Goal: Communication & Community: Connect with others

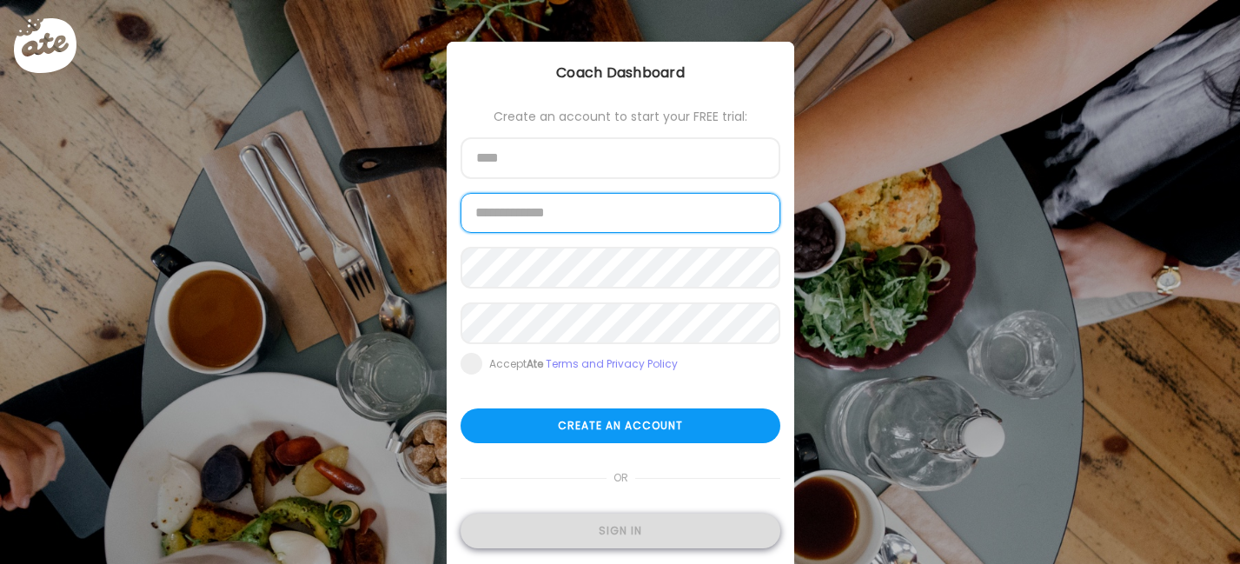
type input "**********"
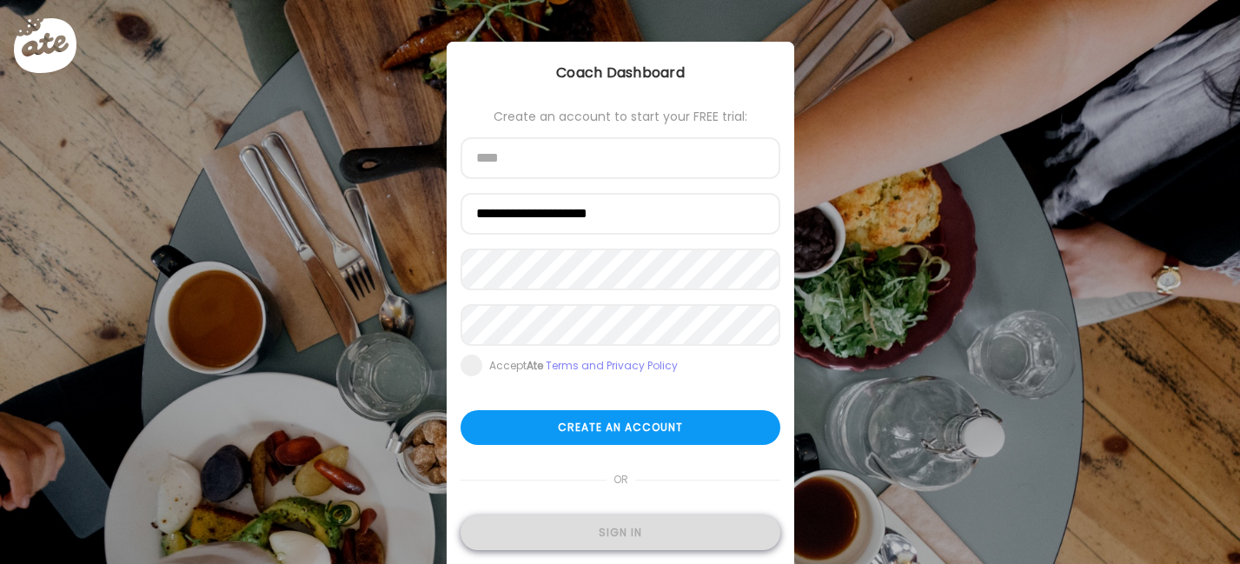
type input "**********"
click at [599, 540] on div "Sign in" at bounding box center [620, 532] width 320 height 35
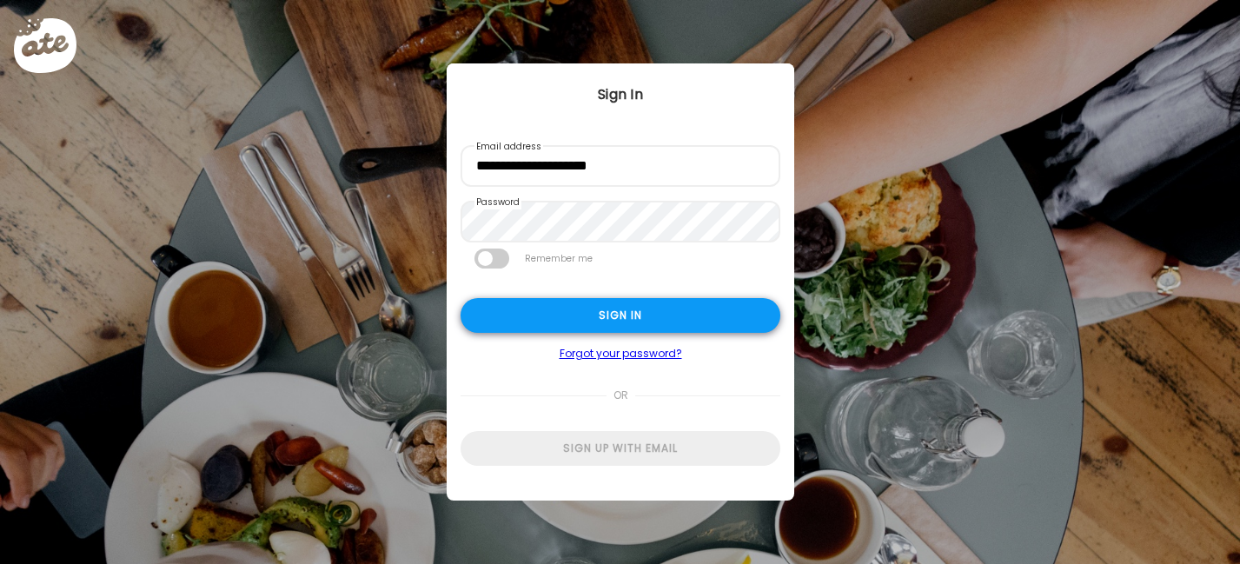
click at [524, 320] on div "Sign in" at bounding box center [620, 315] width 320 height 35
type textarea "**********"
type input "**********"
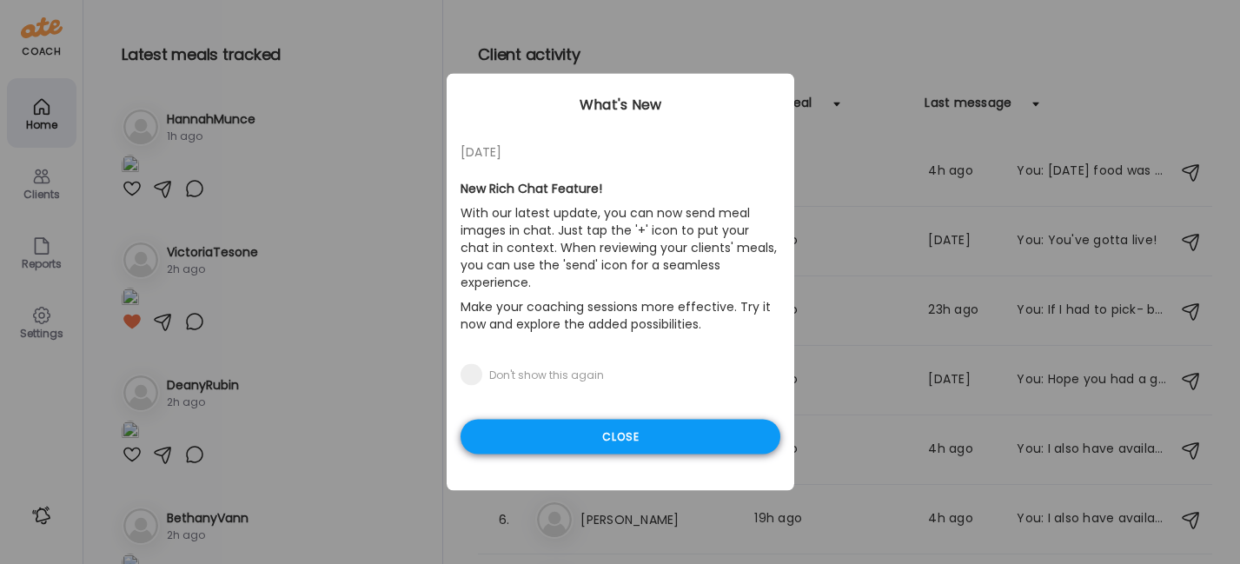
click at [579, 421] on div "Close" at bounding box center [620, 437] width 320 height 35
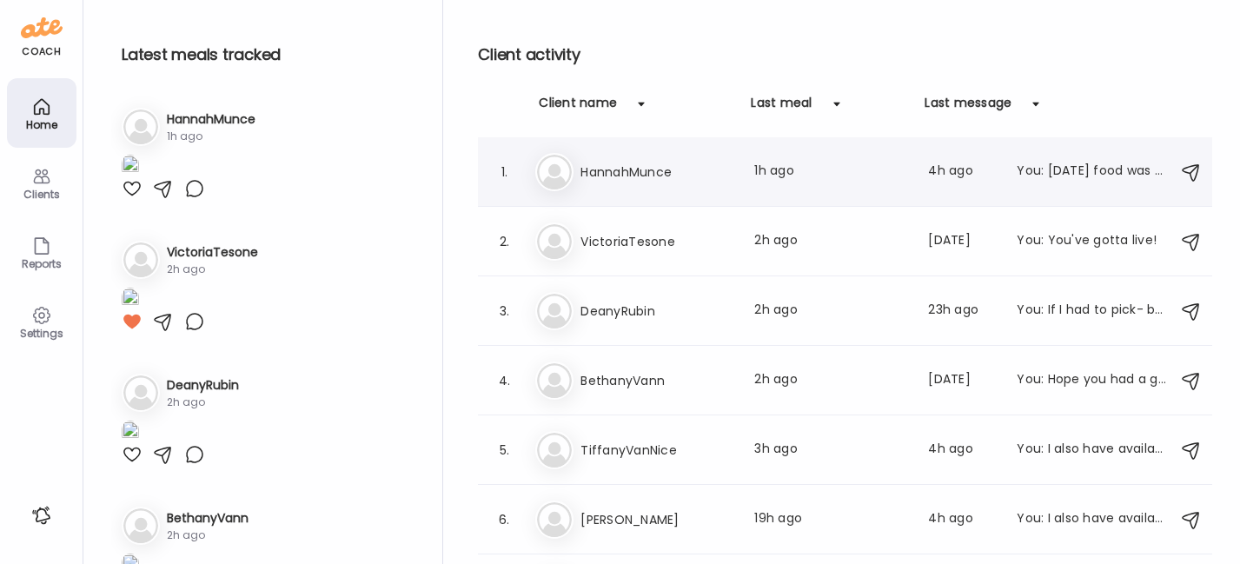
click at [621, 160] on div "Ha HannahMunce Last meal: 1h ago Last message: 4h ago You: Yesterday's food was…" at bounding box center [847, 172] width 625 height 38
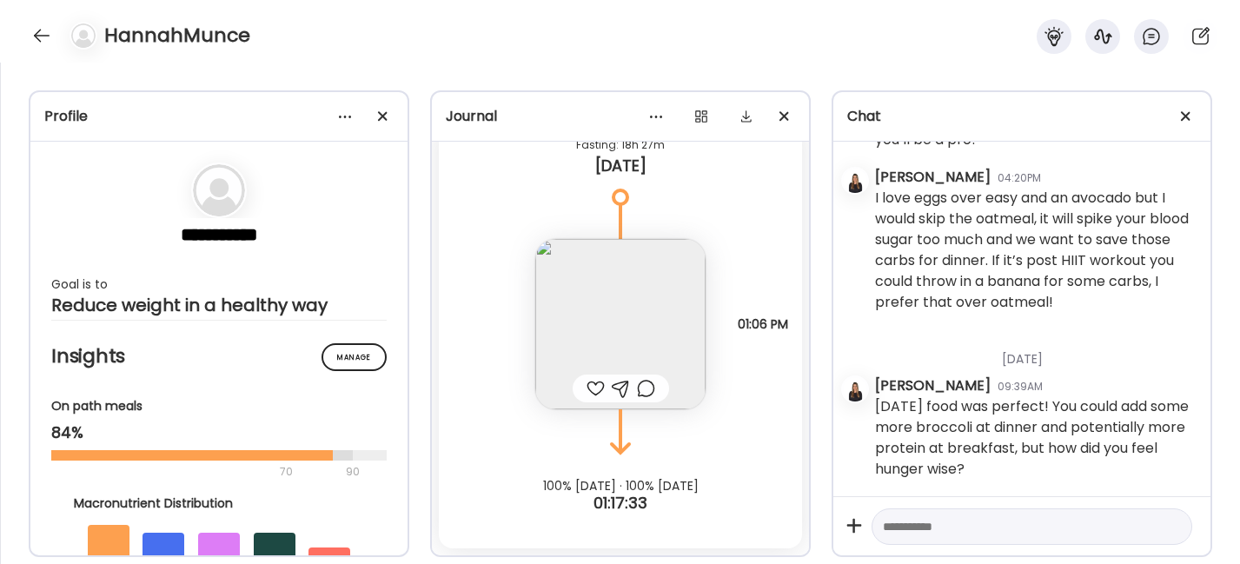
scroll to position [4313, 0]
click at [586, 391] on div at bounding box center [595, 388] width 18 height 21
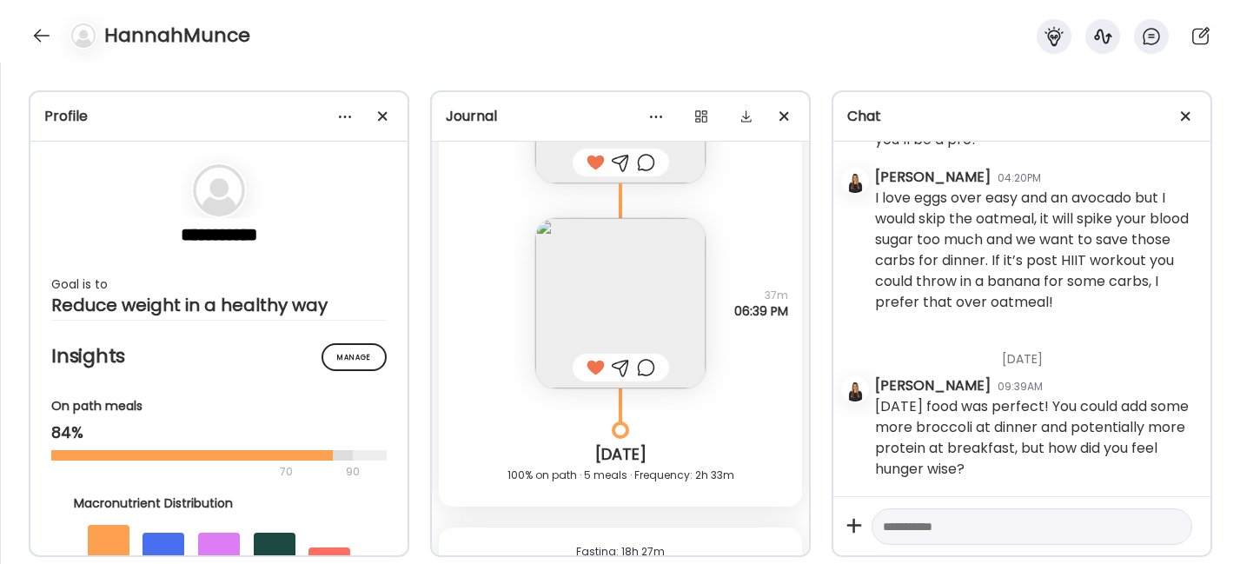
scroll to position [4344, 0]
click at [43, 31] on div at bounding box center [42, 36] width 28 height 28
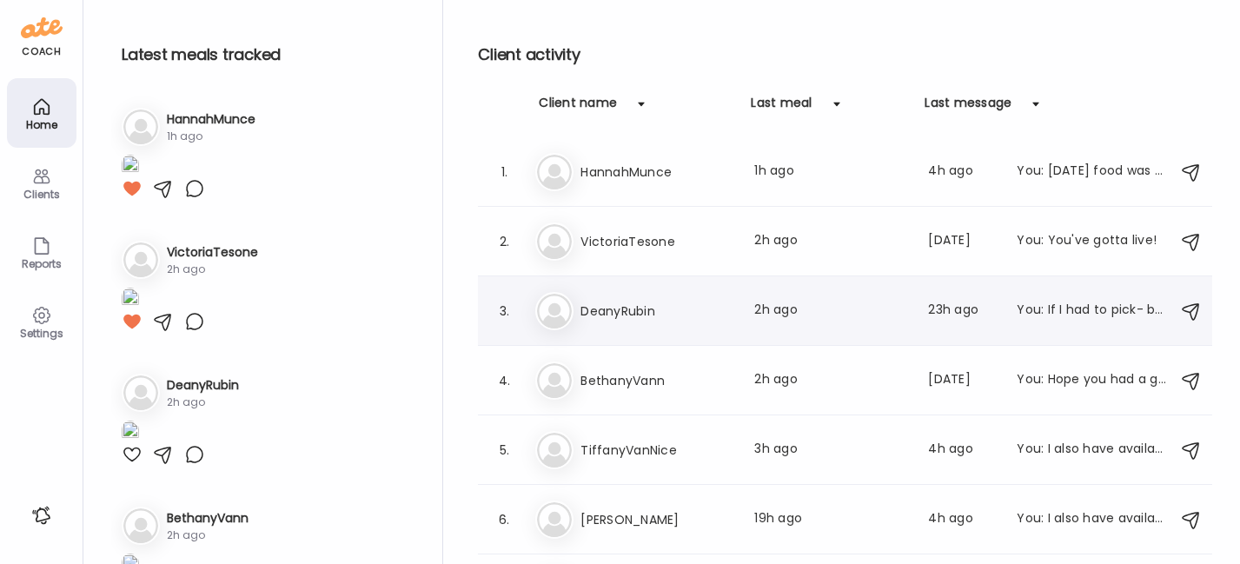
click at [607, 320] on h3 "DeanyRubin" at bounding box center [656, 311] width 153 height 21
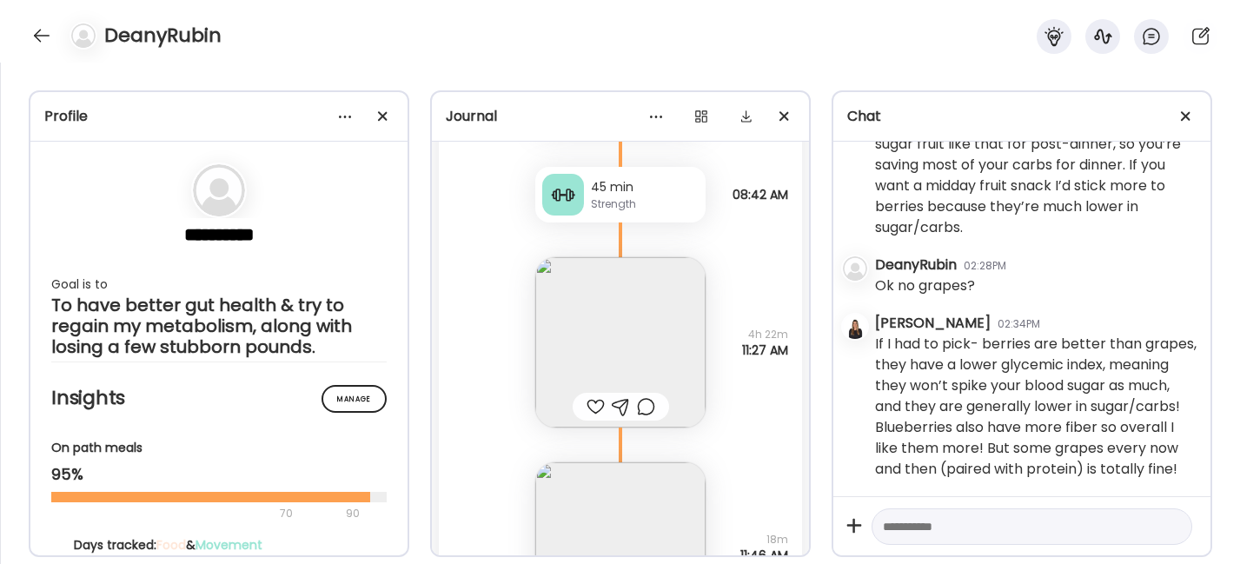
scroll to position [7272, 0]
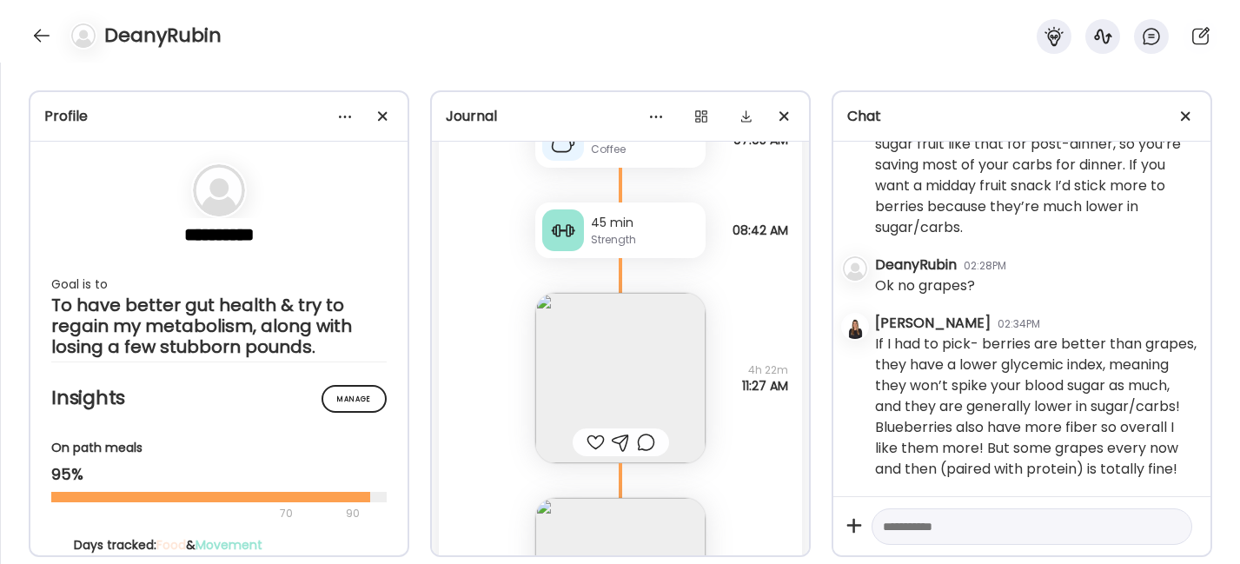
click at [575, 355] on img at bounding box center [620, 378] width 170 height 170
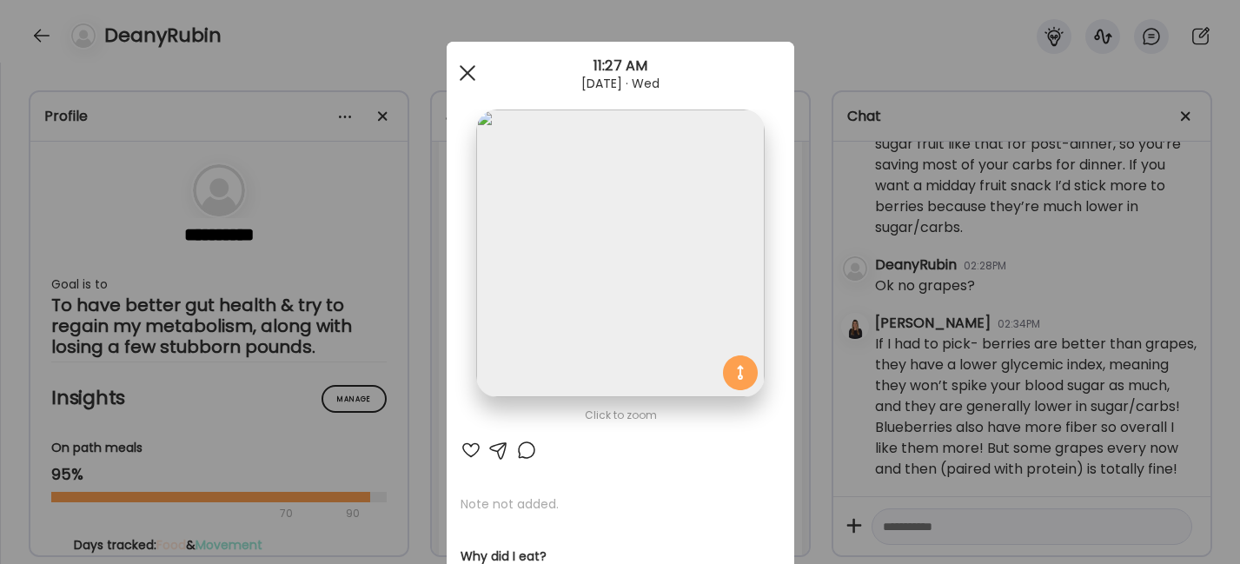
click at [459, 70] on span at bounding box center [467, 73] width 16 height 16
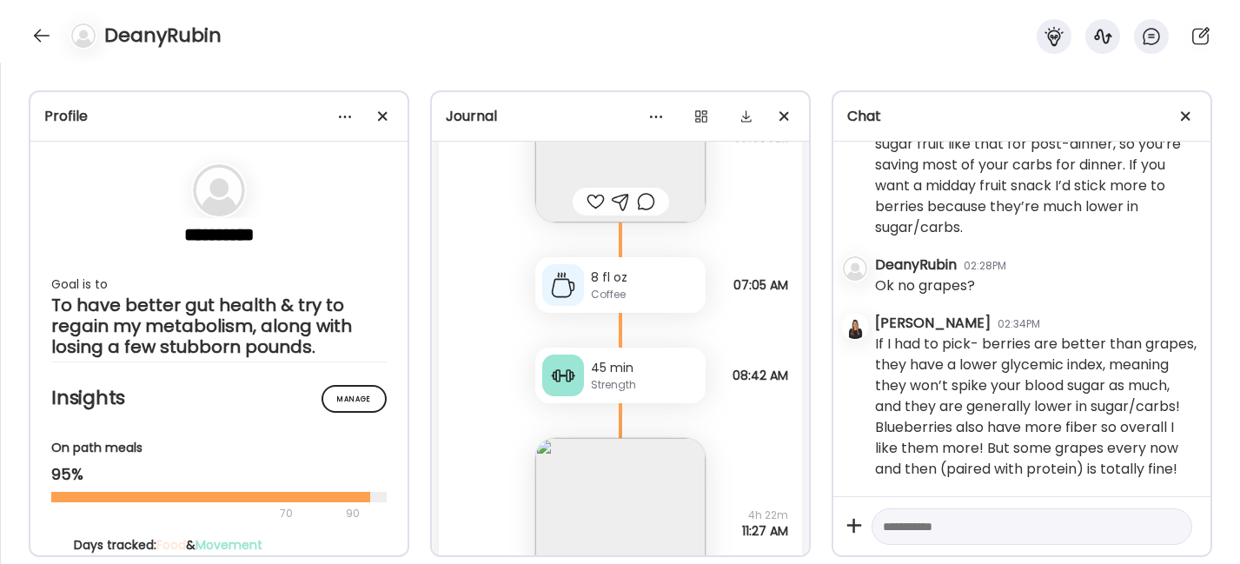
scroll to position [7531, 0]
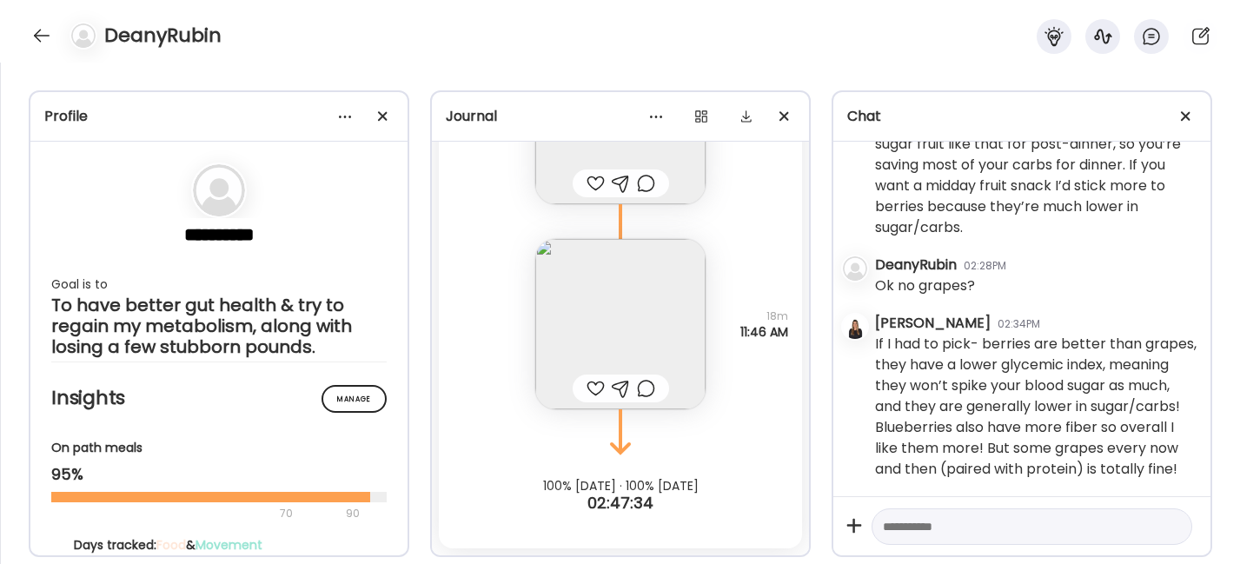
click at [629, 360] on img at bounding box center [620, 324] width 170 height 170
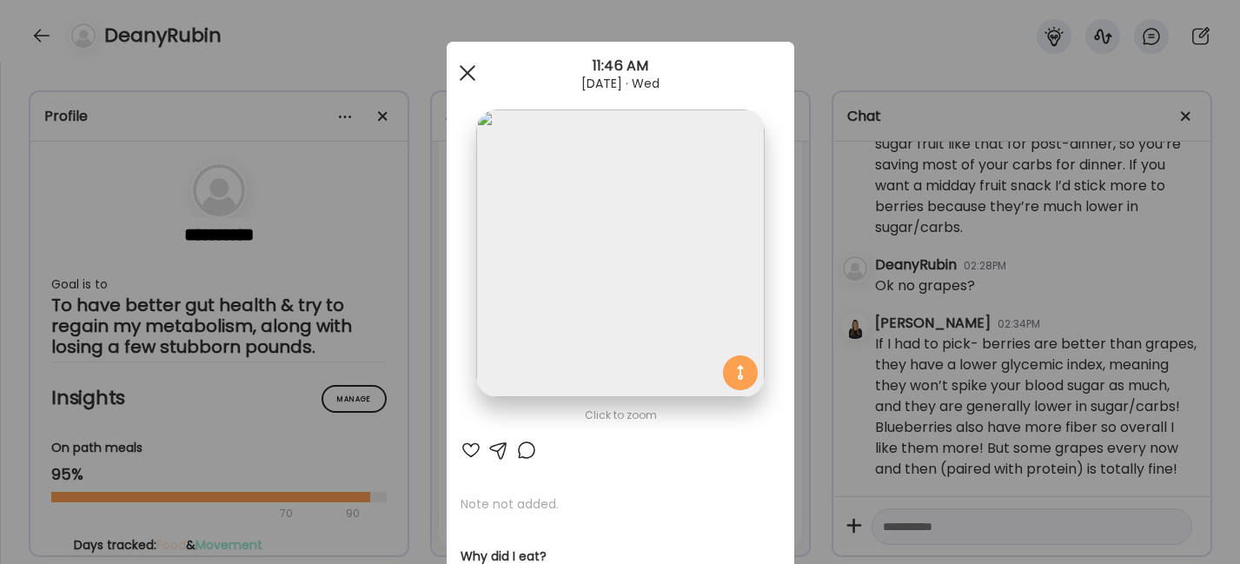
click at [459, 70] on span at bounding box center [467, 73] width 16 height 16
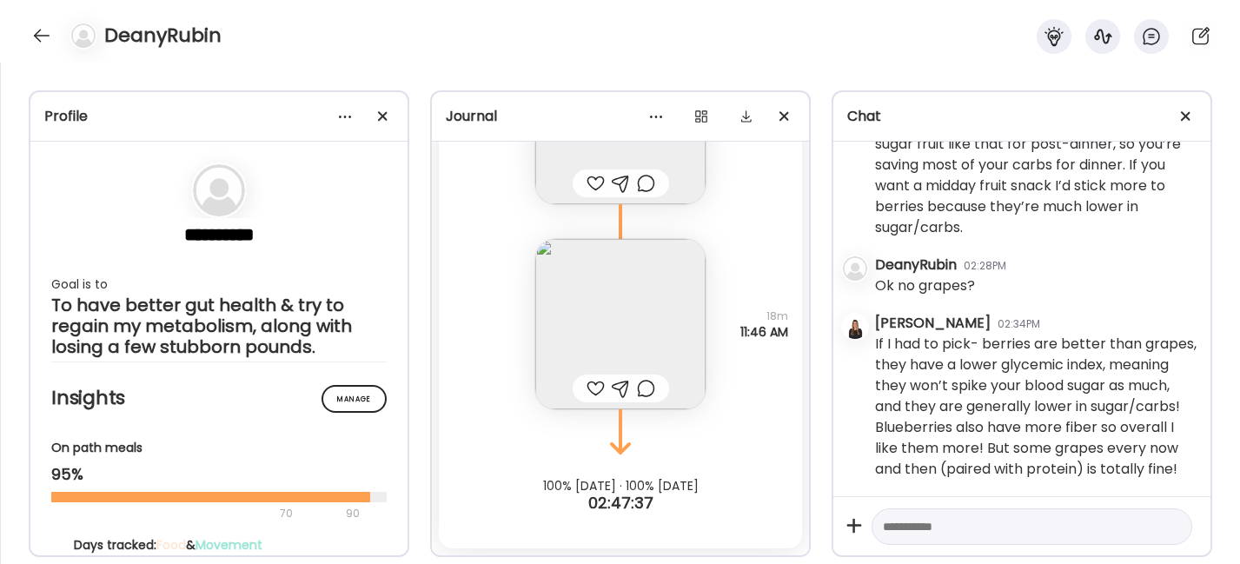
click at [590, 182] on div at bounding box center [595, 183] width 18 height 21
click at [615, 182] on div at bounding box center [621, 183] width 18 height 21
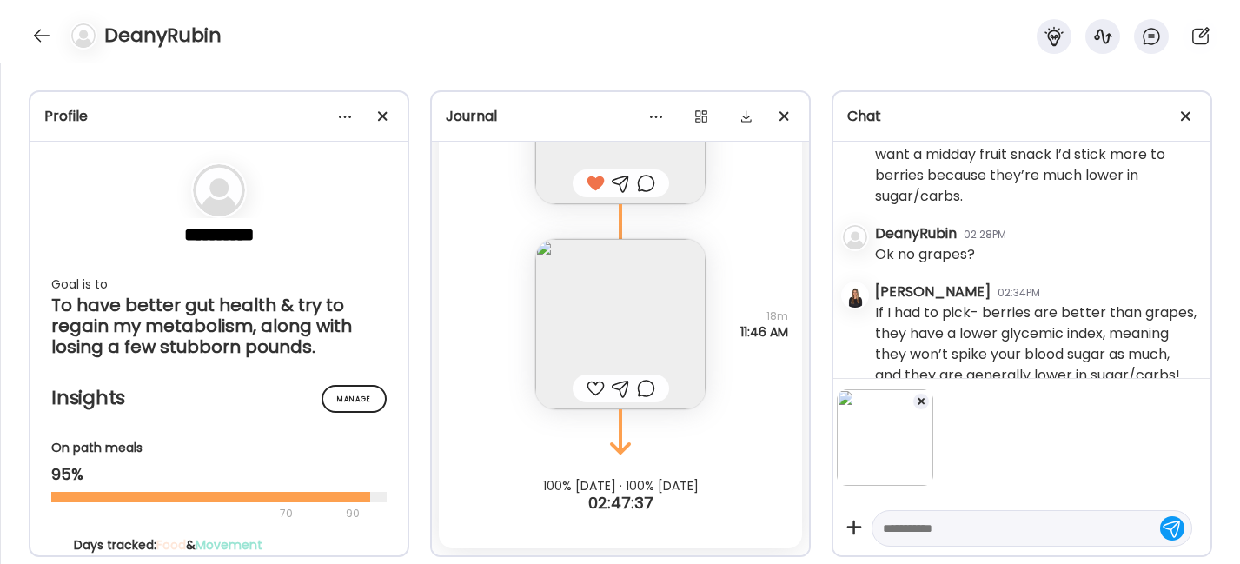
scroll to position [2614, 0]
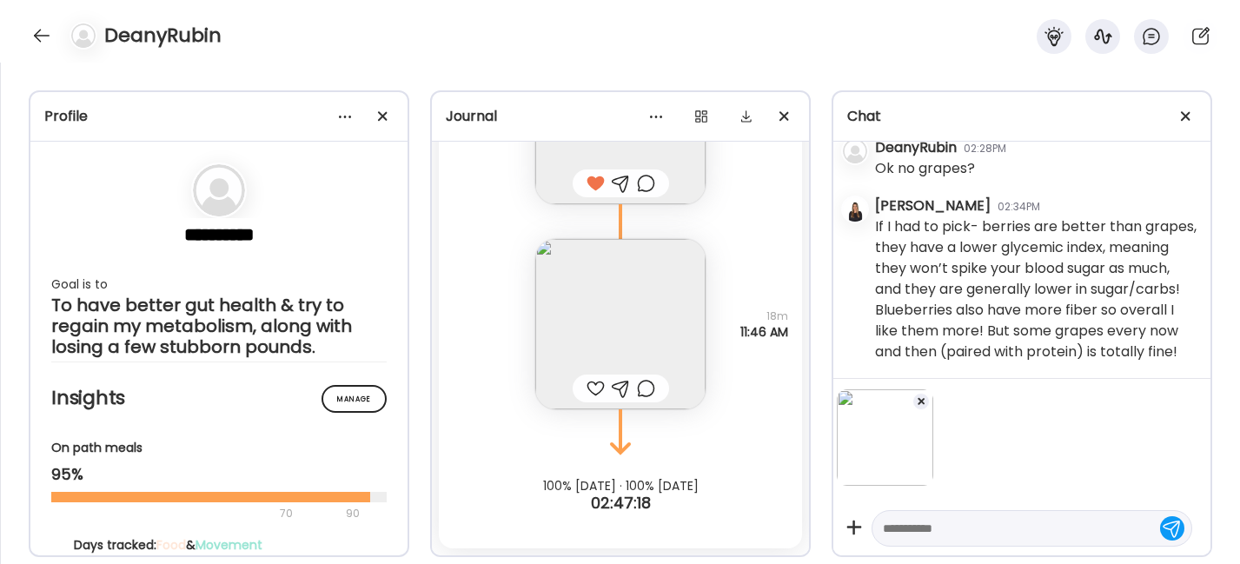
click at [928, 524] on textarea at bounding box center [1016, 528] width 267 height 21
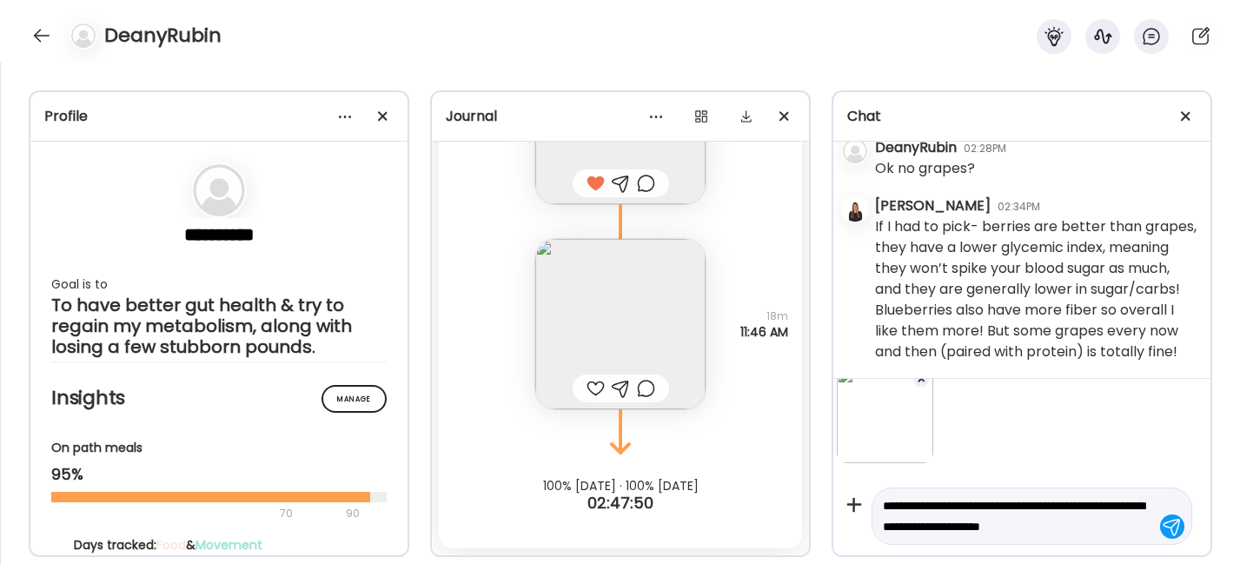
scroll to position [43, 0]
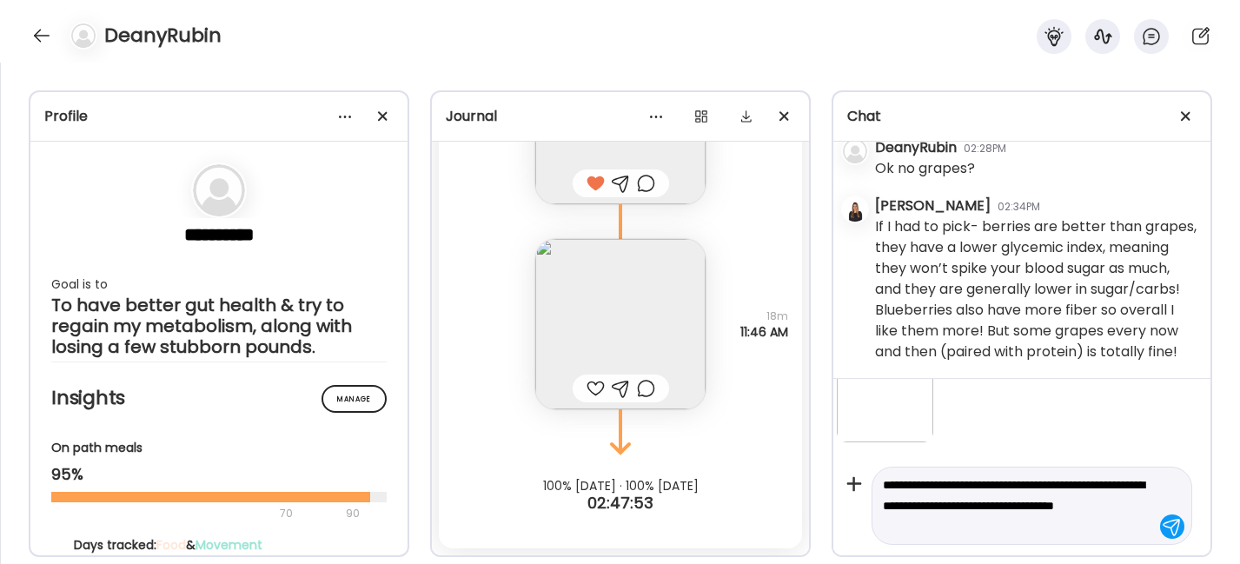
type textarea "**********"
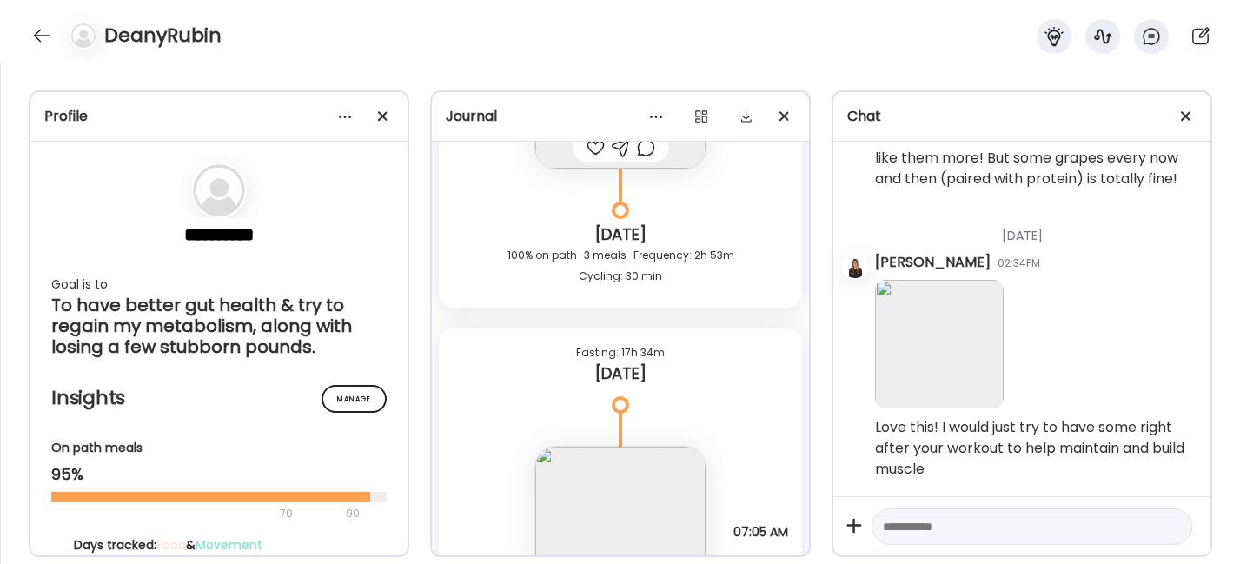
scroll to position [7531, 0]
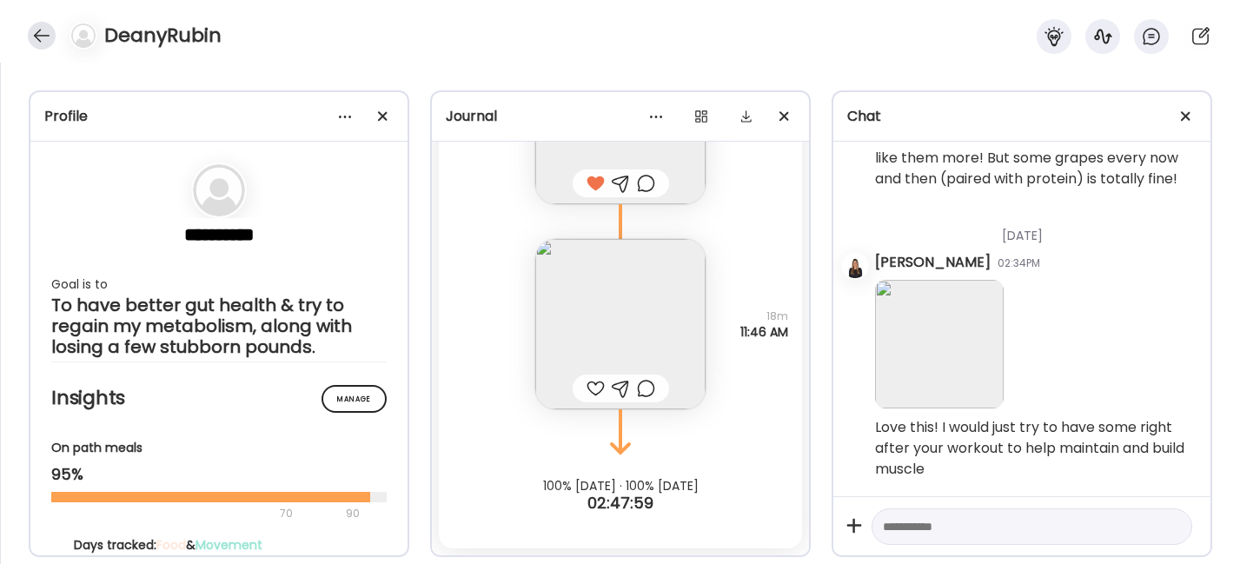
click at [43, 30] on div at bounding box center [42, 36] width 28 height 28
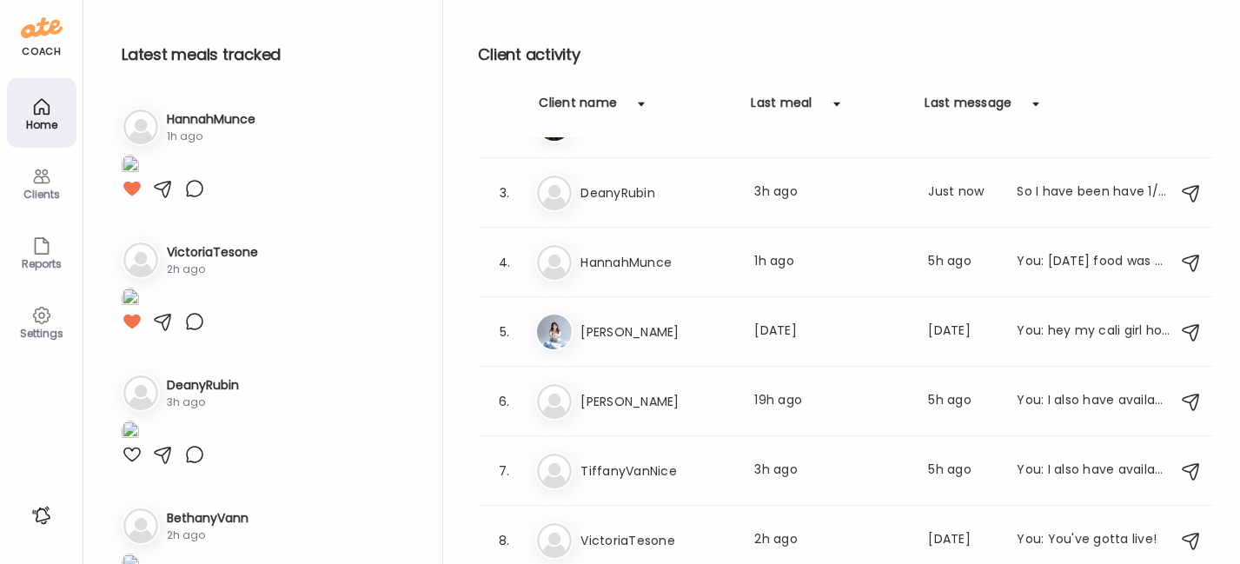
scroll to position [121, 0]
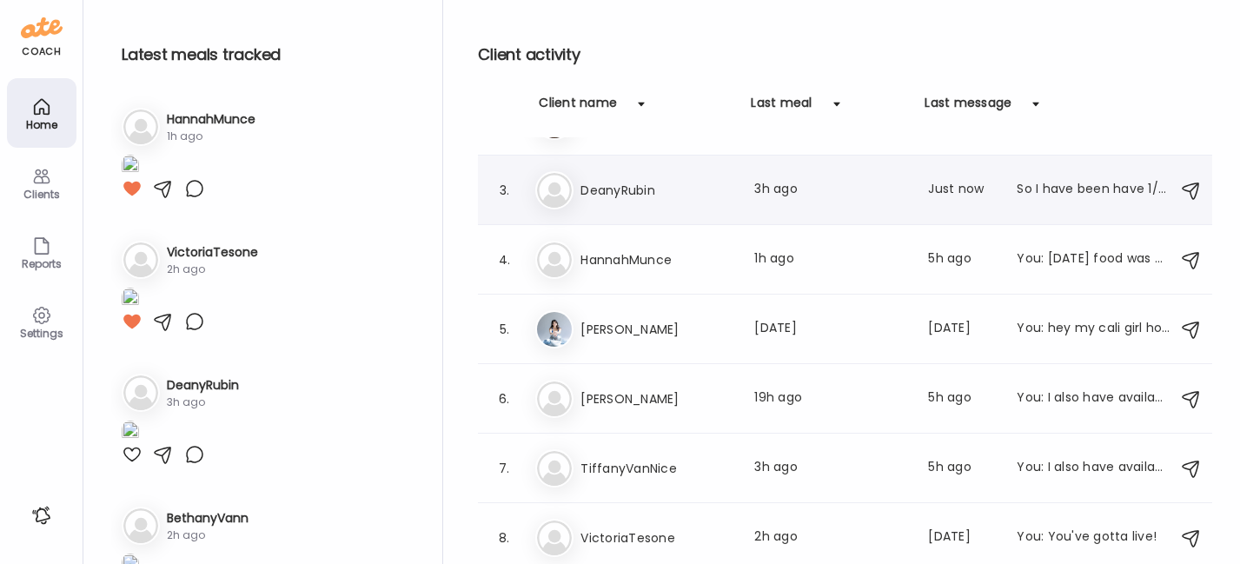
click at [593, 185] on h3 "DeanyRubin" at bounding box center [656, 190] width 153 height 21
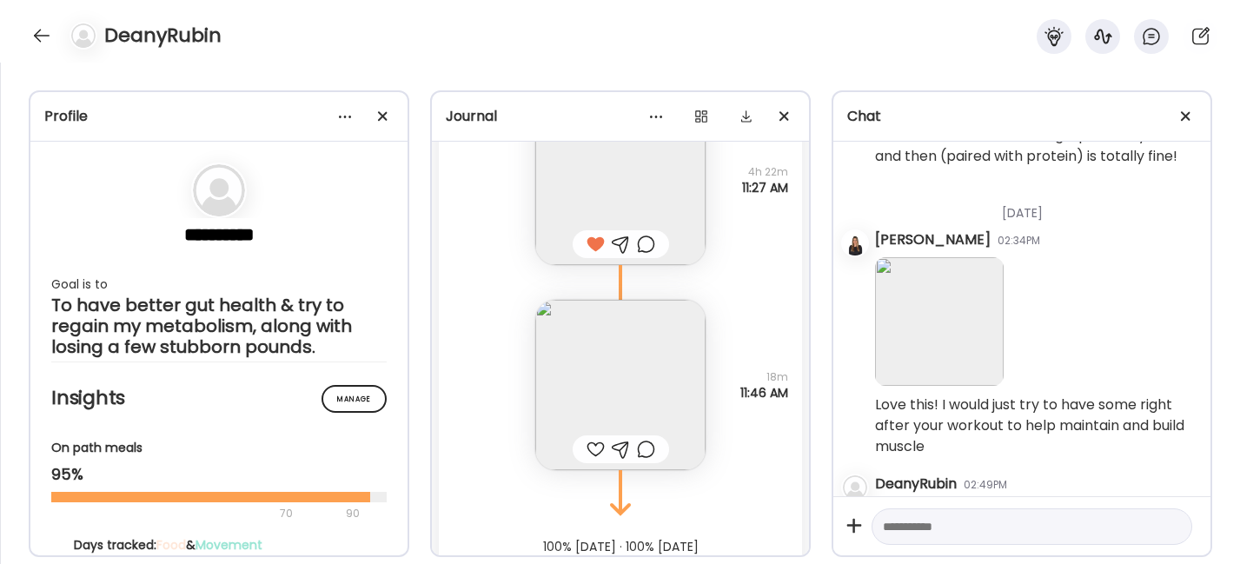
scroll to position [2895, 0]
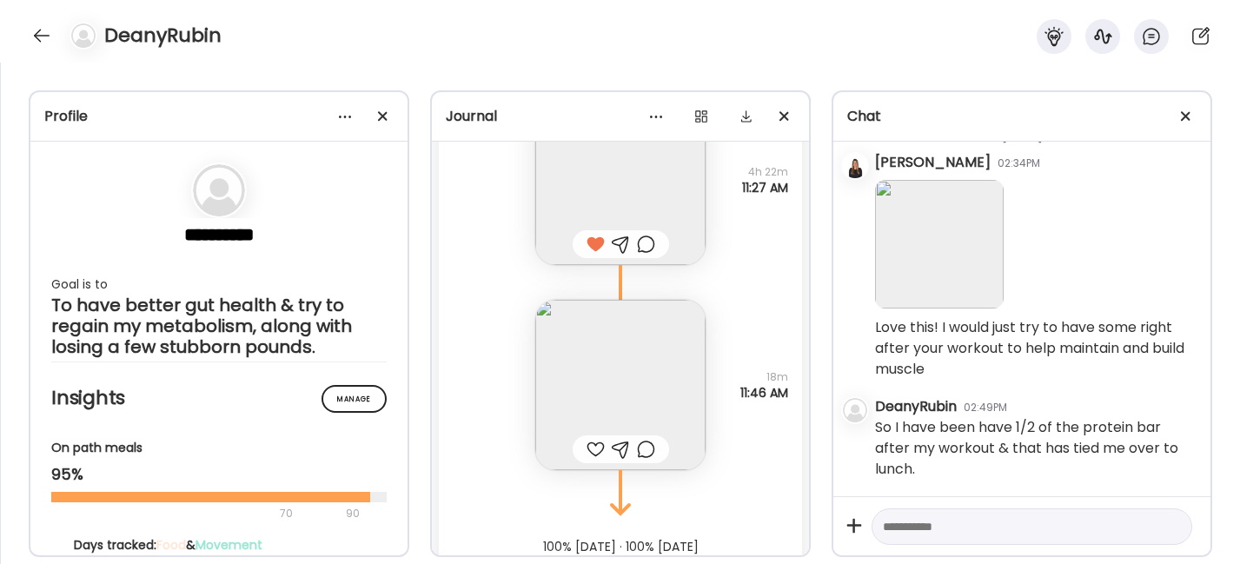
click at [943, 528] on textarea at bounding box center [1016, 526] width 267 height 21
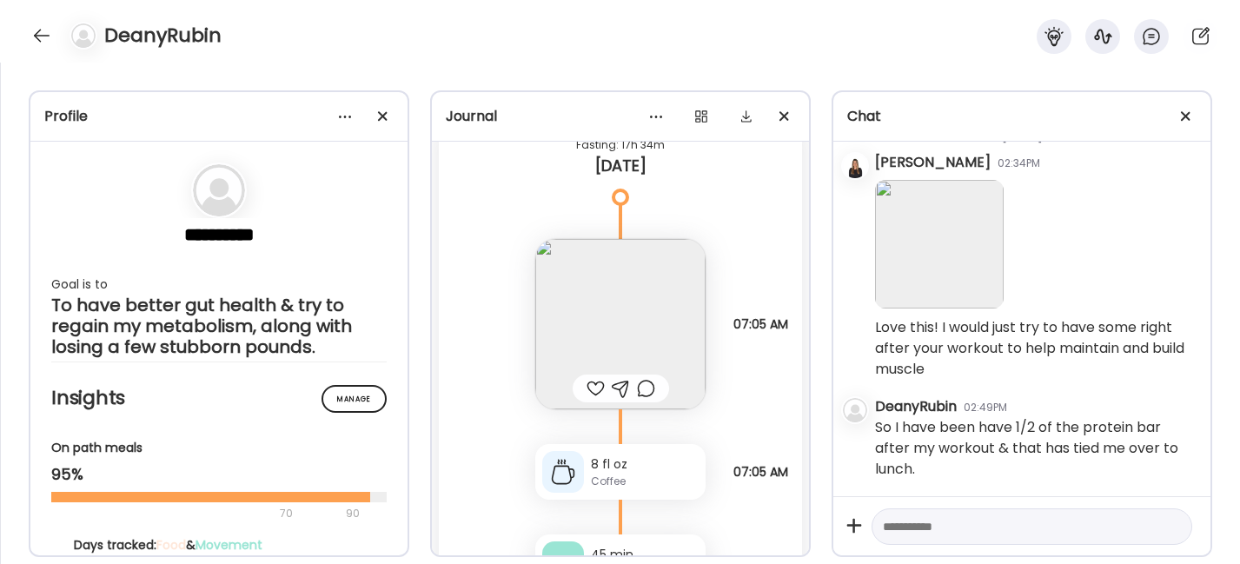
scroll to position [6939, 0]
click at [627, 303] on img at bounding box center [620, 325] width 170 height 170
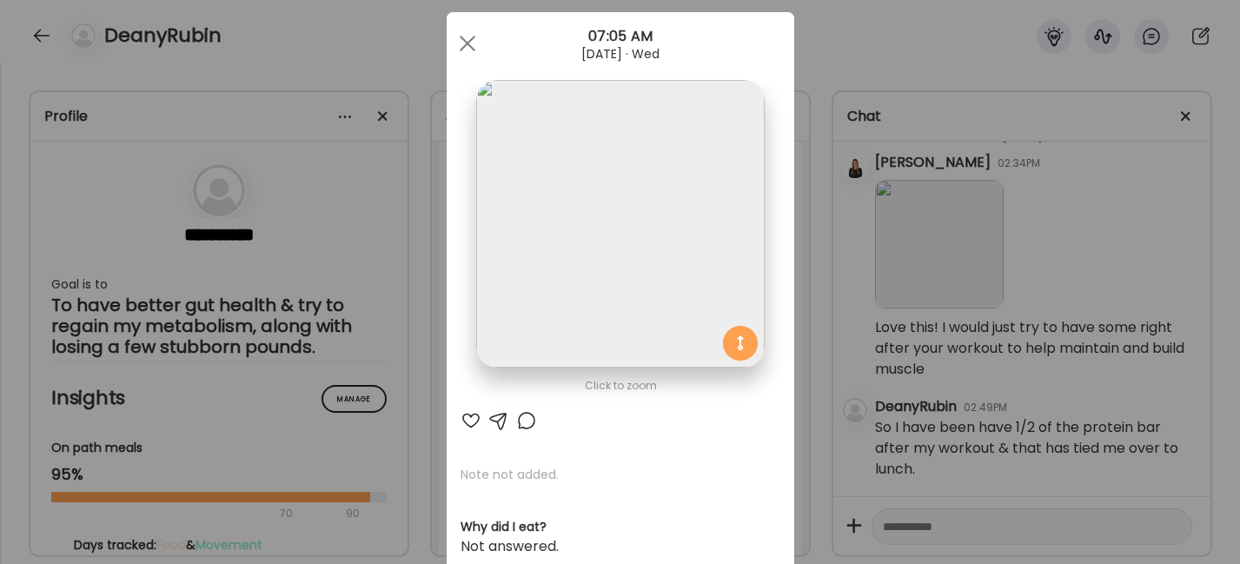
scroll to position [30, 0]
click at [460, 36] on div at bounding box center [467, 42] width 35 height 35
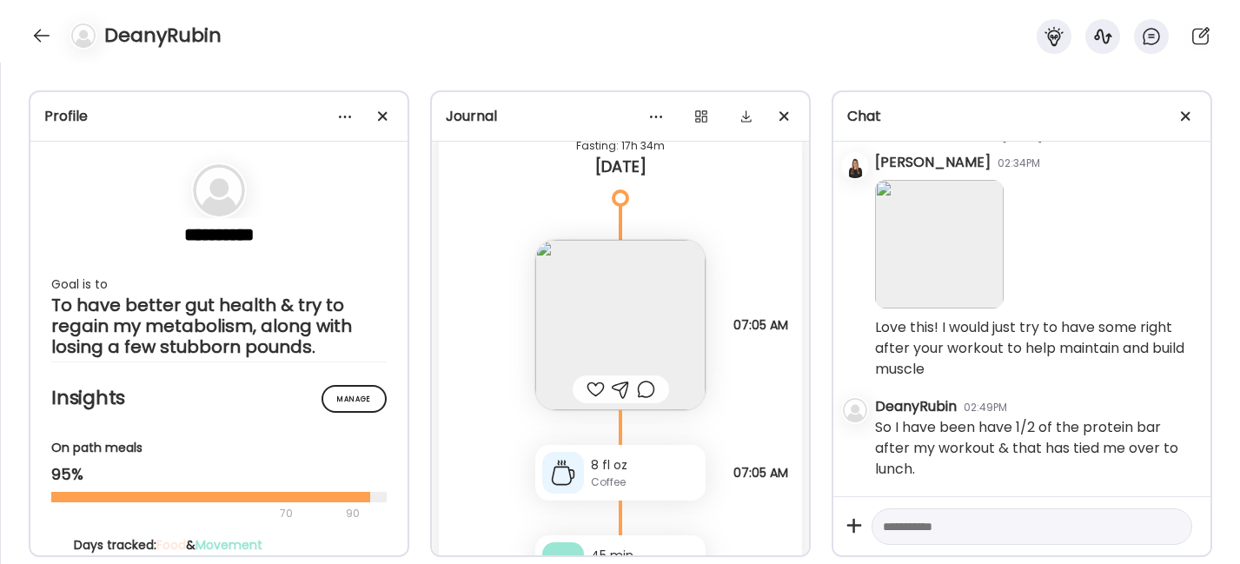
click at [941, 528] on textarea at bounding box center [1016, 526] width 267 height 21
type textarea "**********"
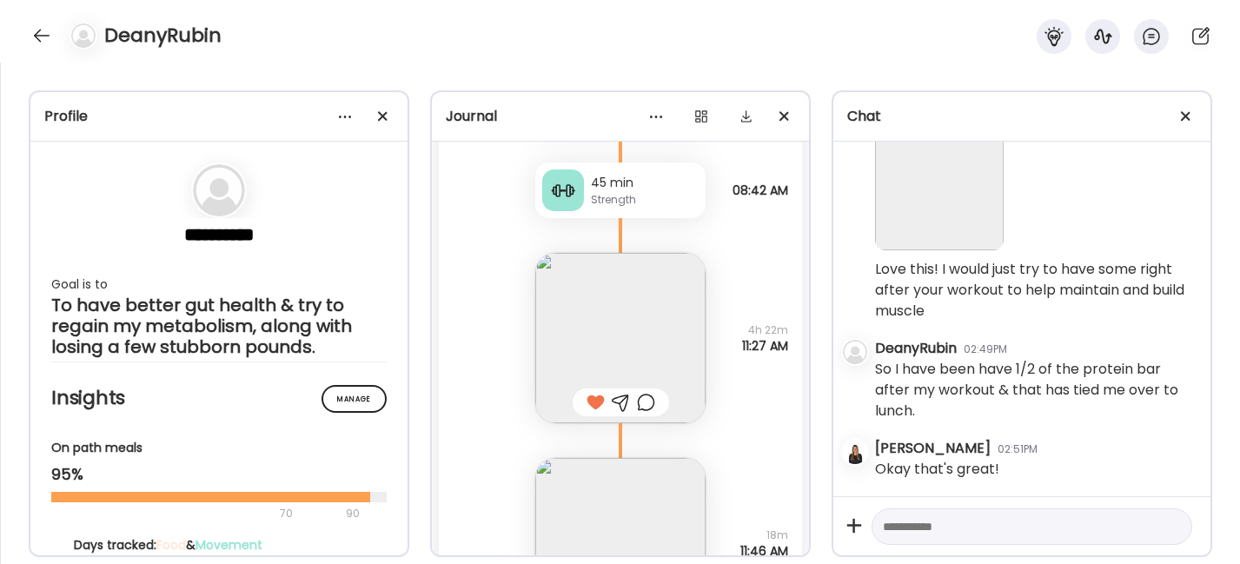
scroll to position [7531, 0]
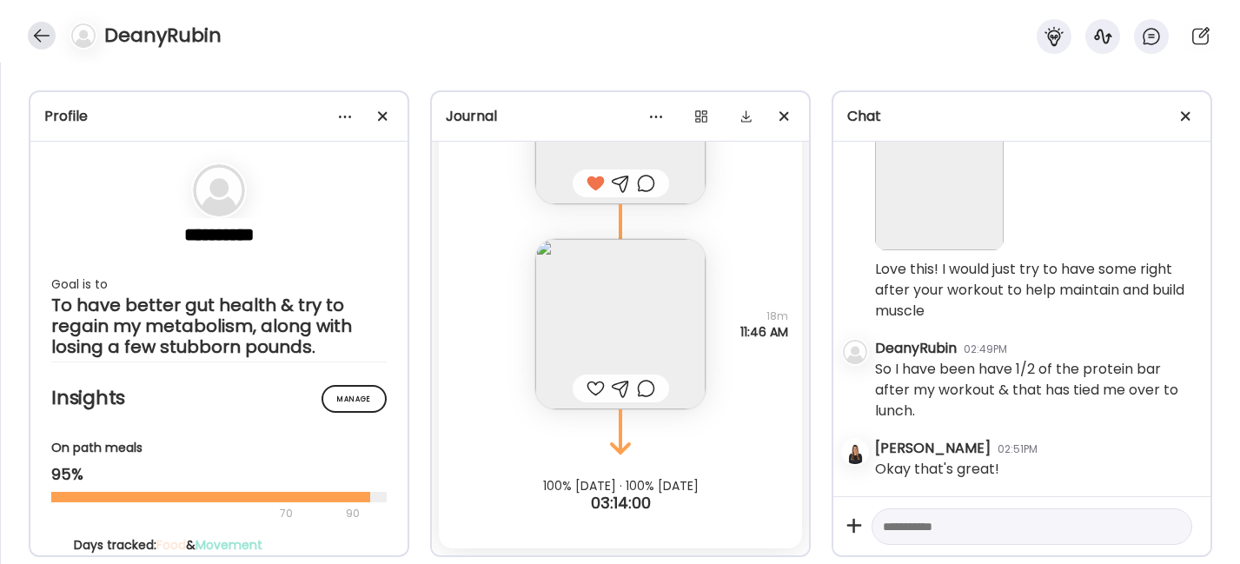
click at [45, 30] on div at bounding box center [42, 36] width 28 height 28
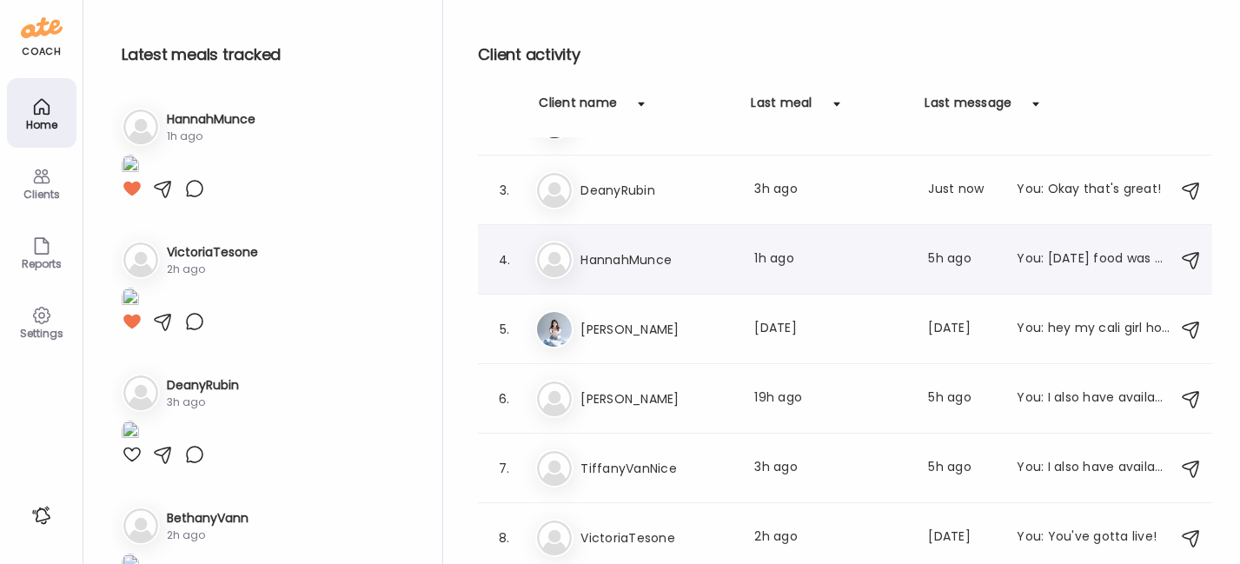
click at [680, 263] on h3 "HannahMunce" at bounding box center [656, 259] width 153 height 21
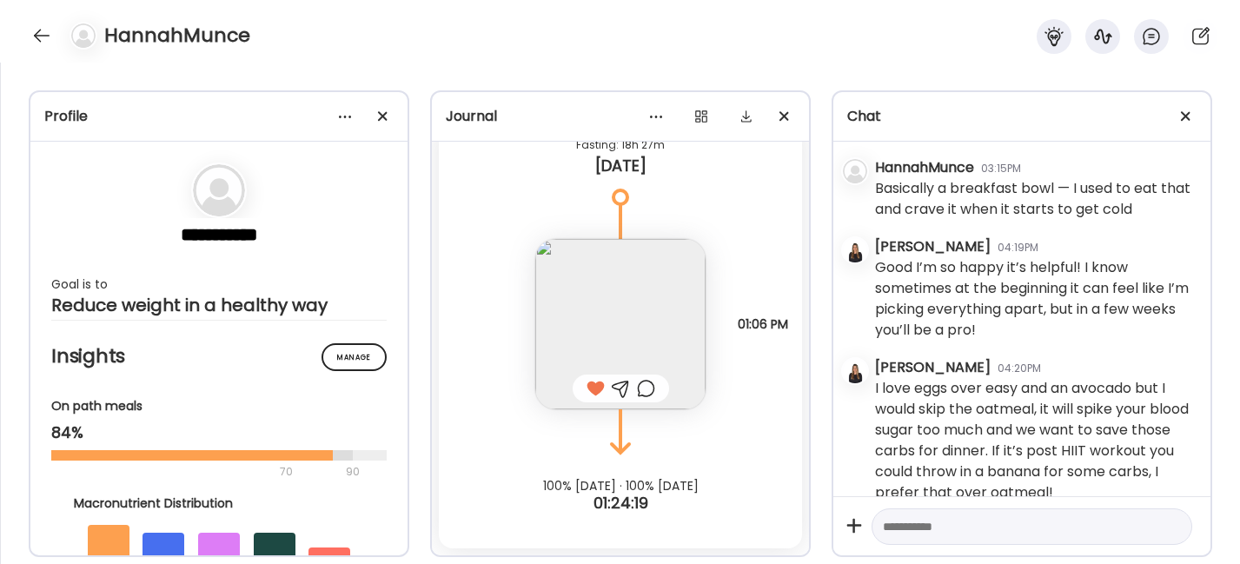
scroll to position [4313, 0]
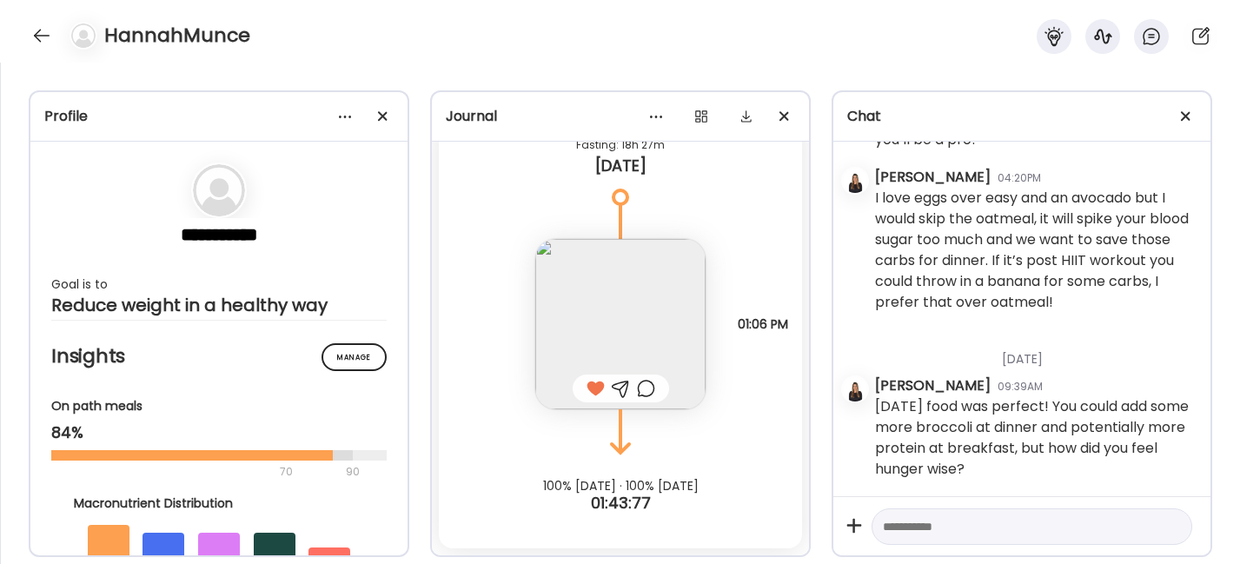
click at [616, 301] on img at bounding box center [620, 324] width 170 height 170
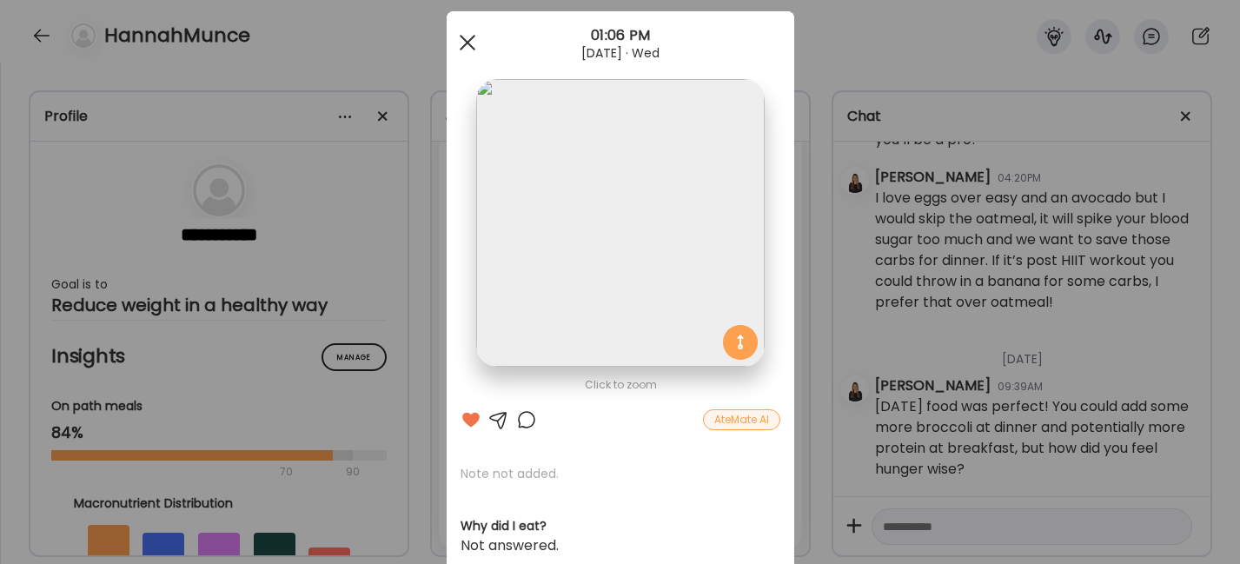
click at [464, 25] on div "Ate Coach Dashboard 01:06 PM Sep 10, 2025 · Wed" at bounding box center [621, 42] width 348 height 63
click at [459, 48] on span at bounding box center [467, 43] width 16 height 16
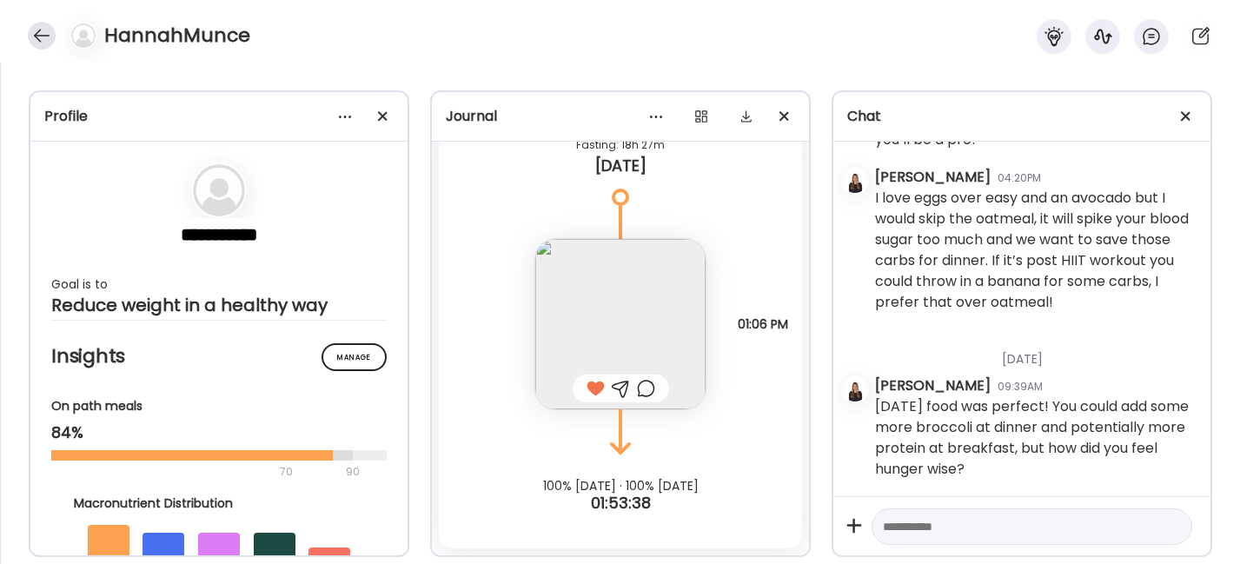
click at [40, 30] on div at bounding box center [42, 36] width 28 height 28
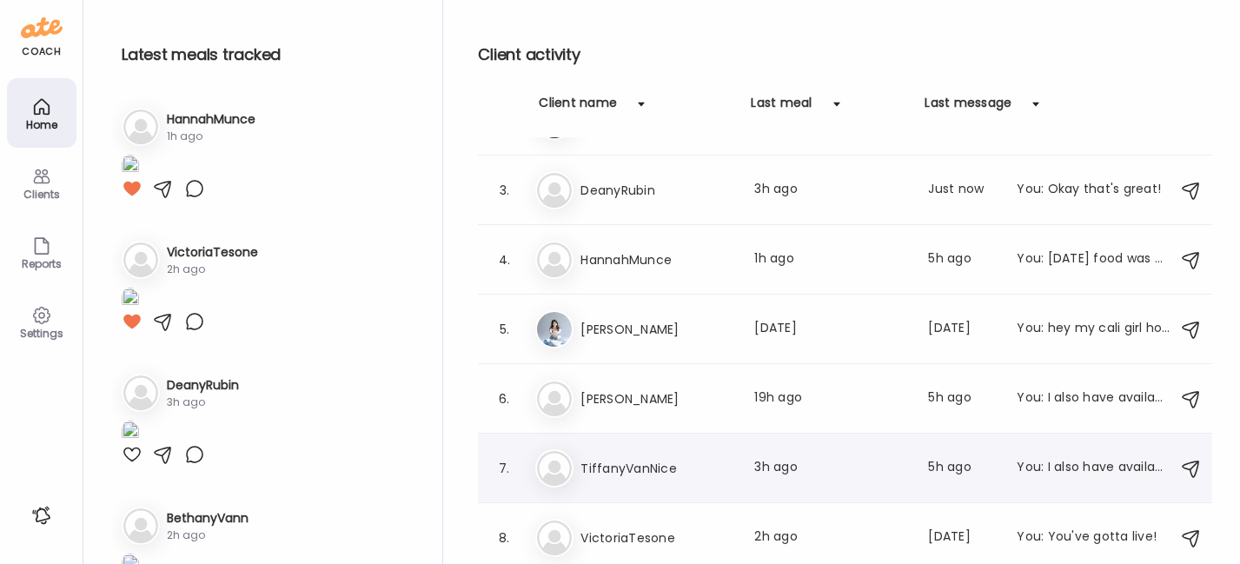
click at [692, 467] on h3 "TiffanyVanNice" at bounding box center [656, 468] width 153 height 21
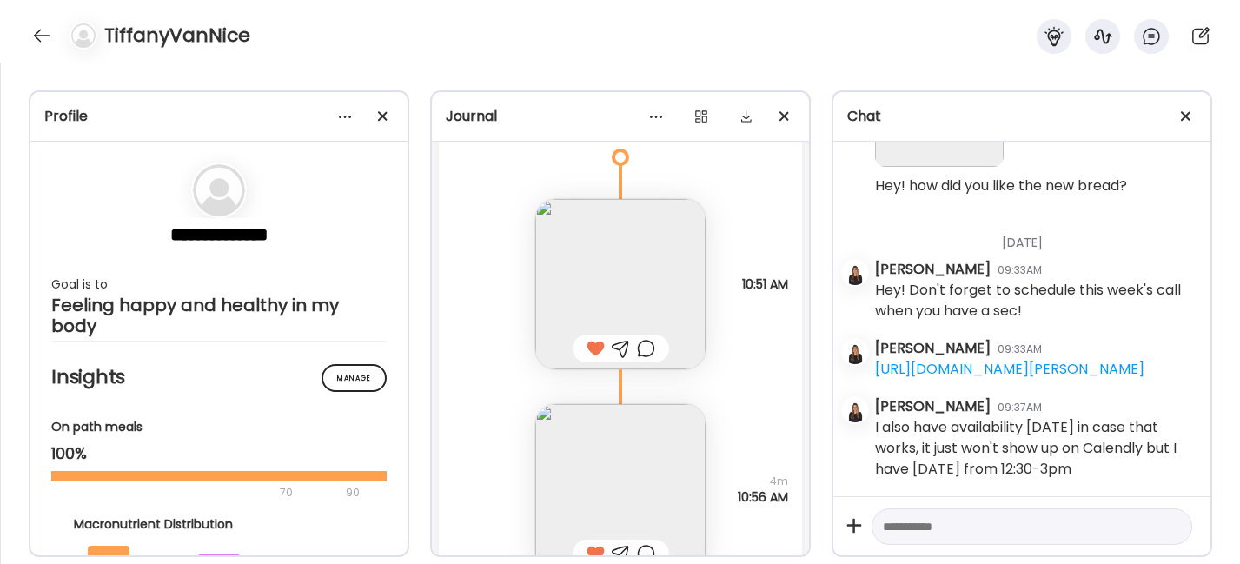
scroll to position [23614, 0]
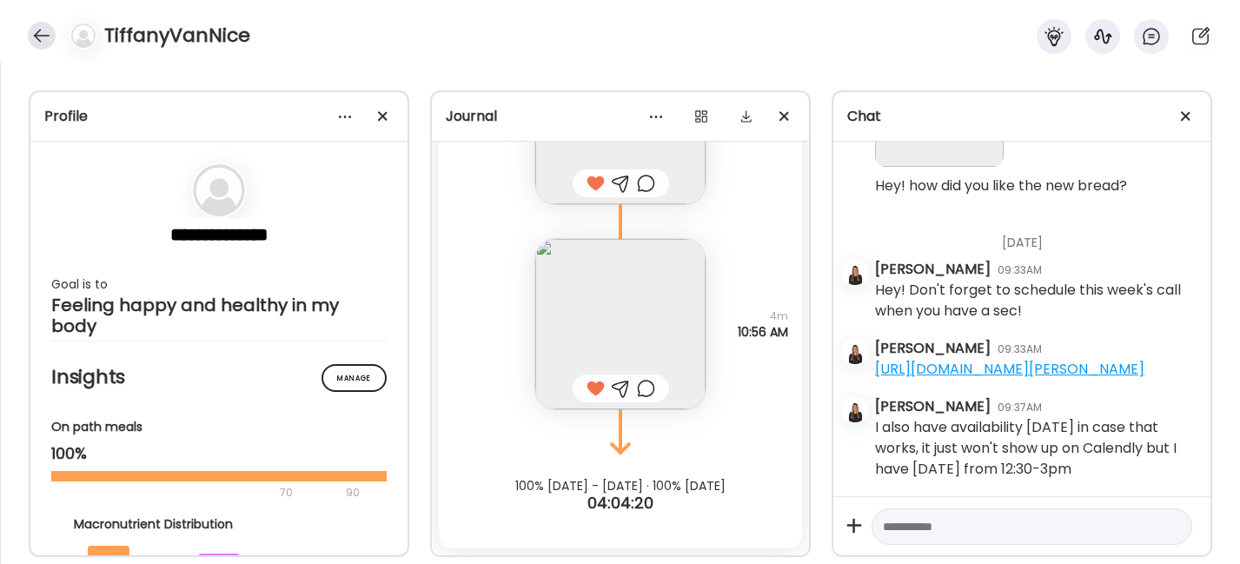
click at [36, 36] on div at bounding box center [42, 36] width 28 height 28
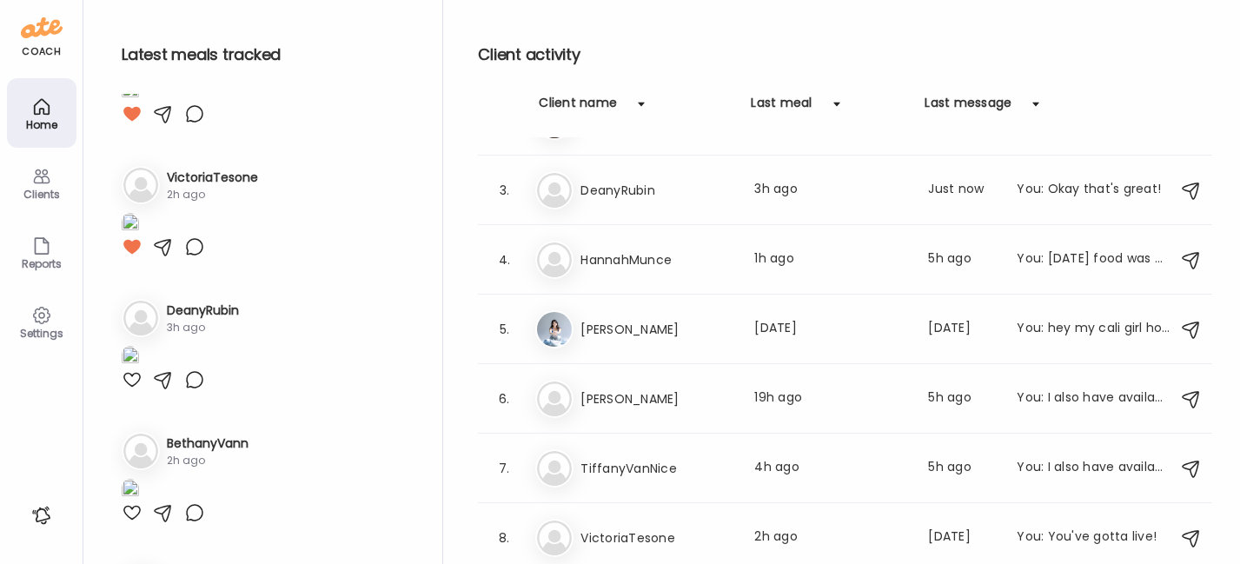
scroll to position [0, 0]
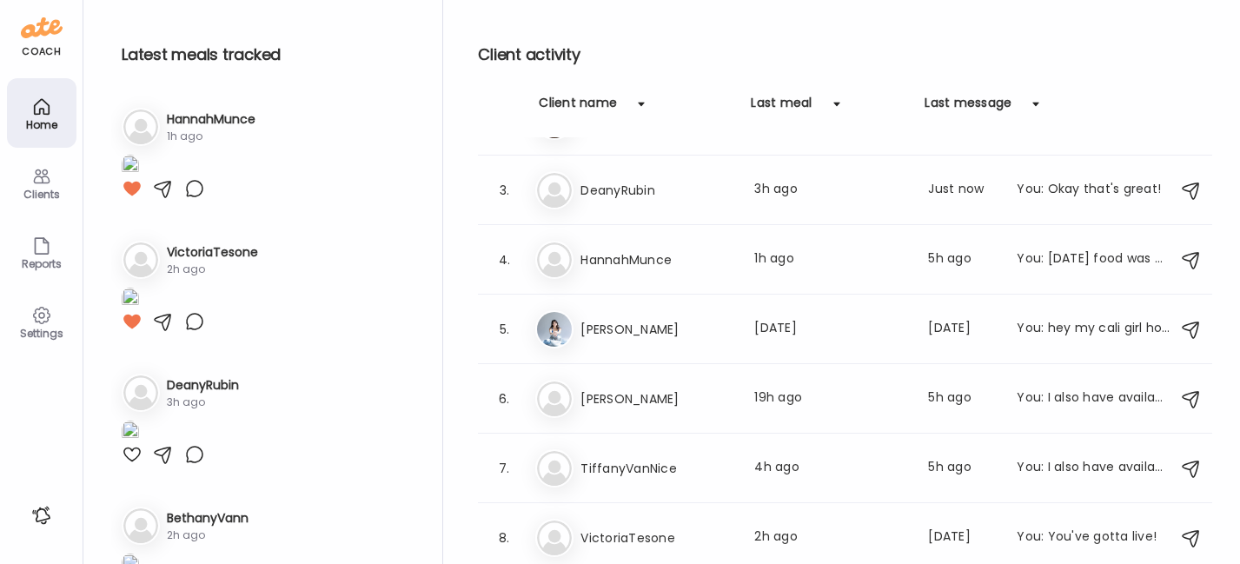
click at [30, 114] on div "Home" at bounding box center [42, 113] width 70 height 70
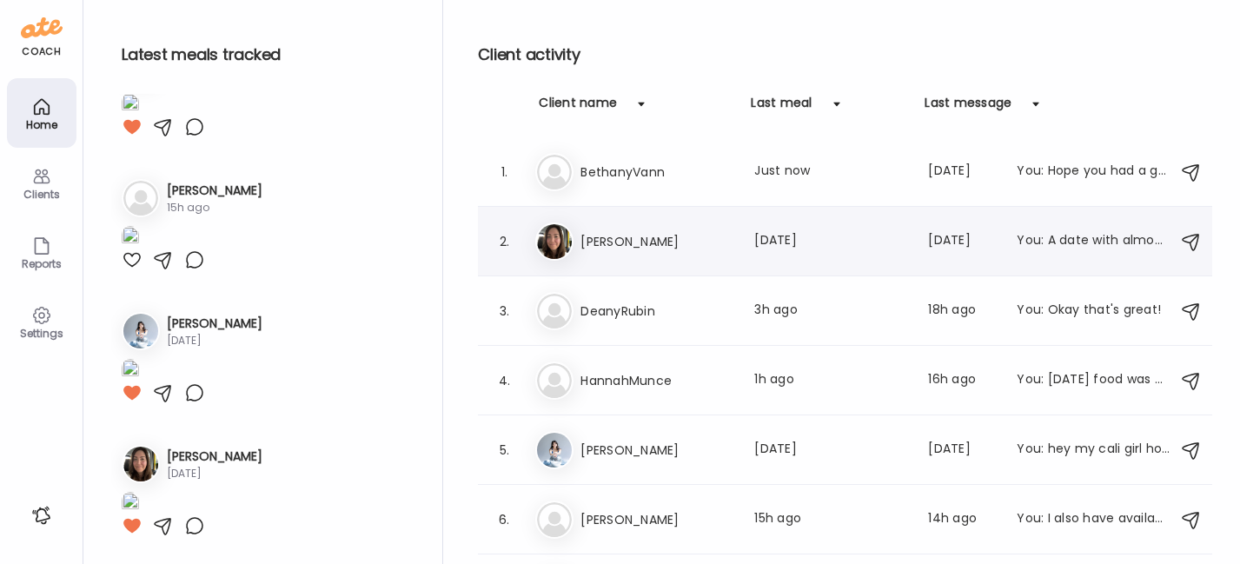
scroll to position [121, 0]
